Goal: Find specific page/section: Find specific page/section

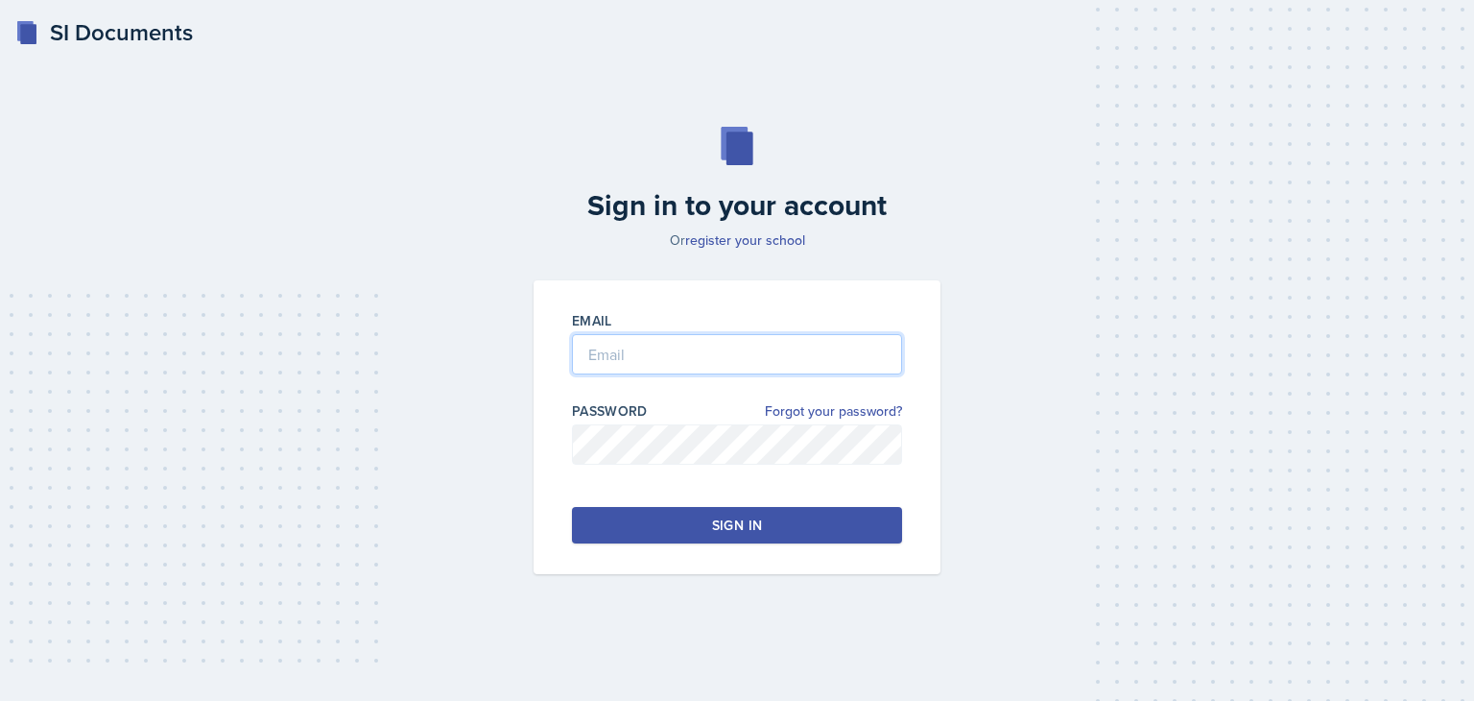
type input "[PERSON_NAME][EMAIL_ADDRESS][DOMAIN_NAME]"
click at [733, 531] on div "Sign in" at bounding box center [737, 524] width 50 height 19
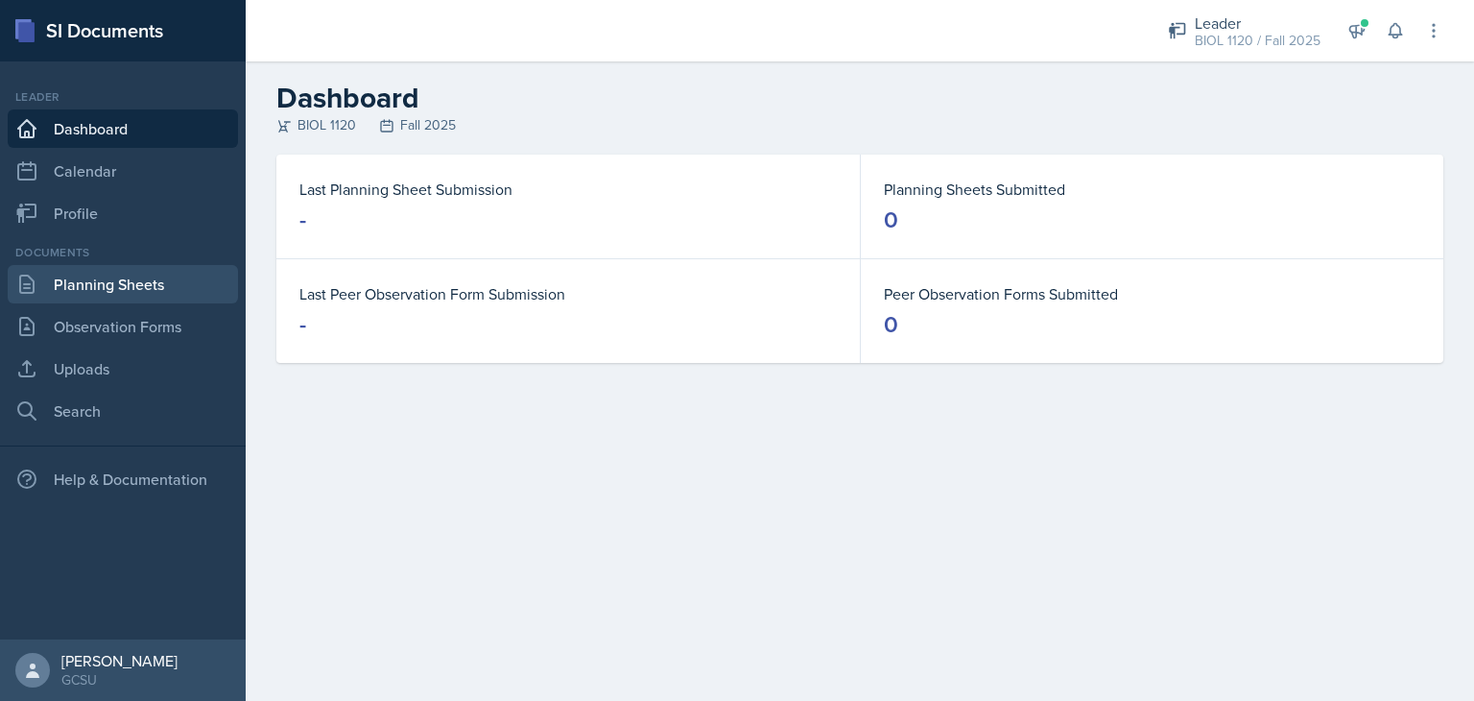
click at [112, 286] on link "Planning Sheets" at bounding box center [123, 284] width 230 height 38
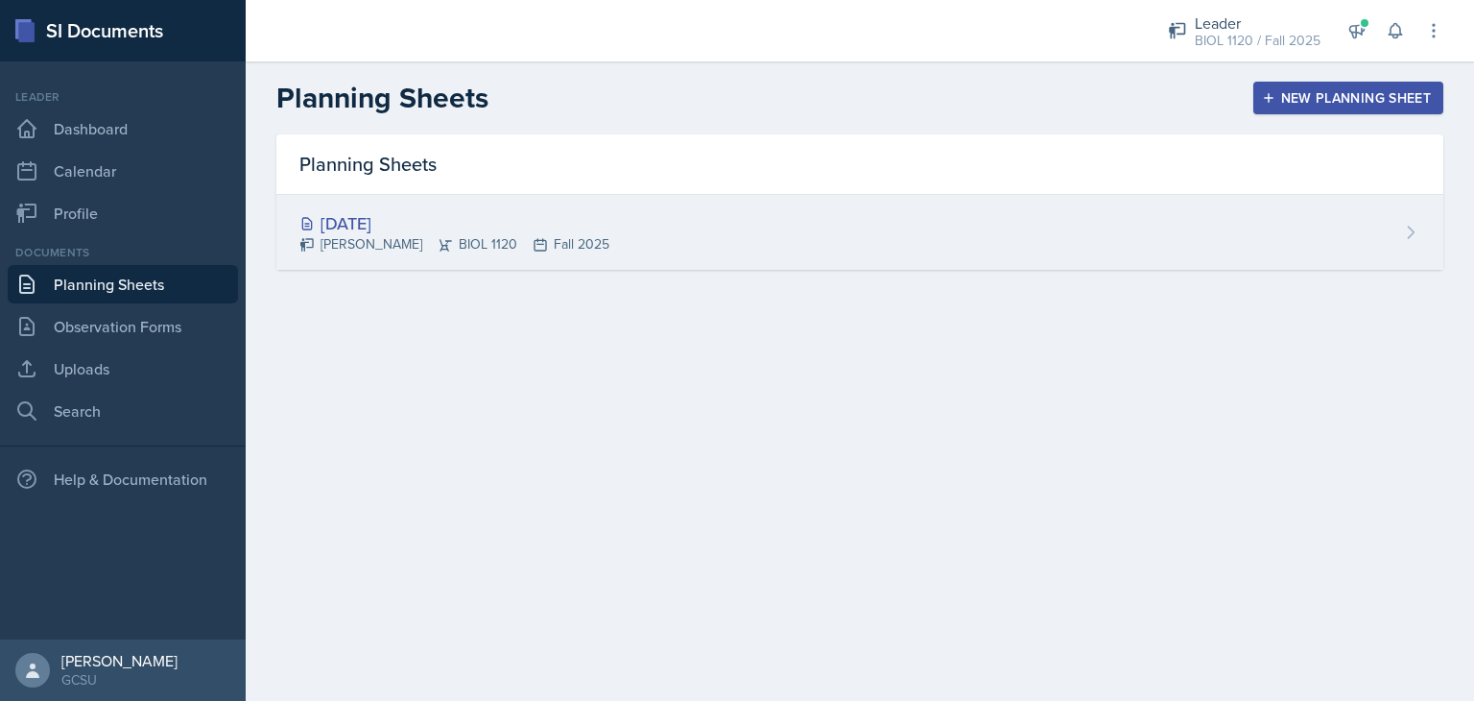
click at [750, 257] on div "[DATE] [PERSON_NAME] BIOL 1120 Fall 2025" at bounding box center [859, 232] width 1167 height 75
